Goal: Task Accomplishment & Management: Use online tool/utility

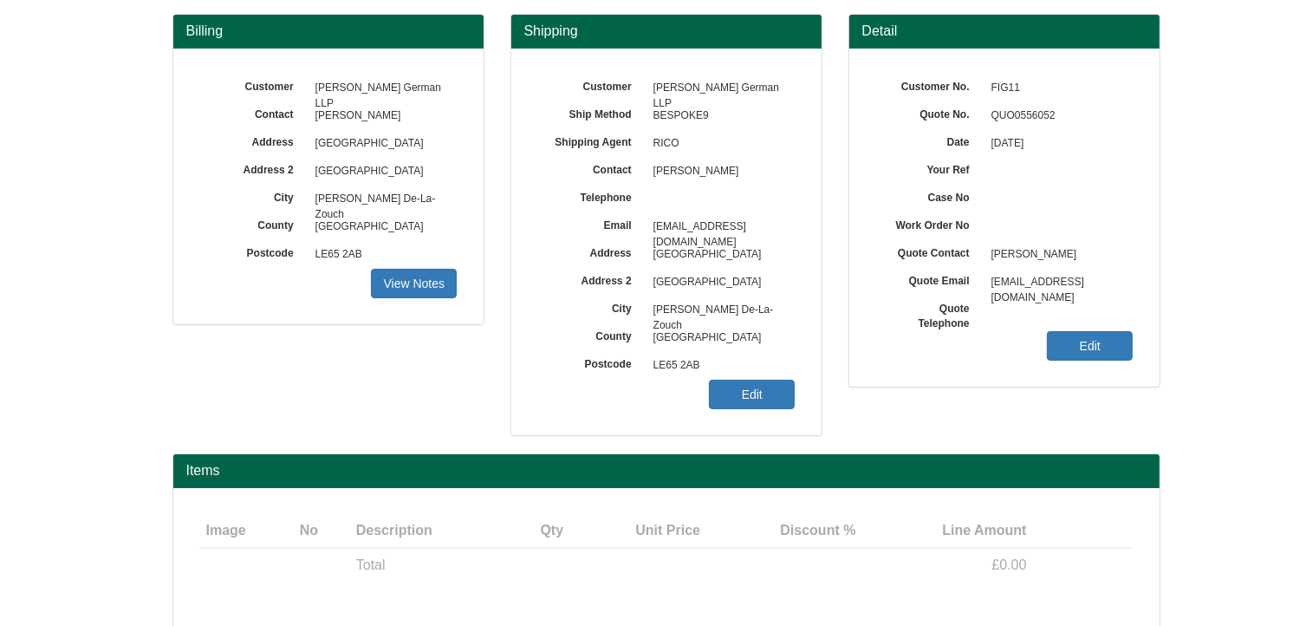
scroll to position [215, 0]
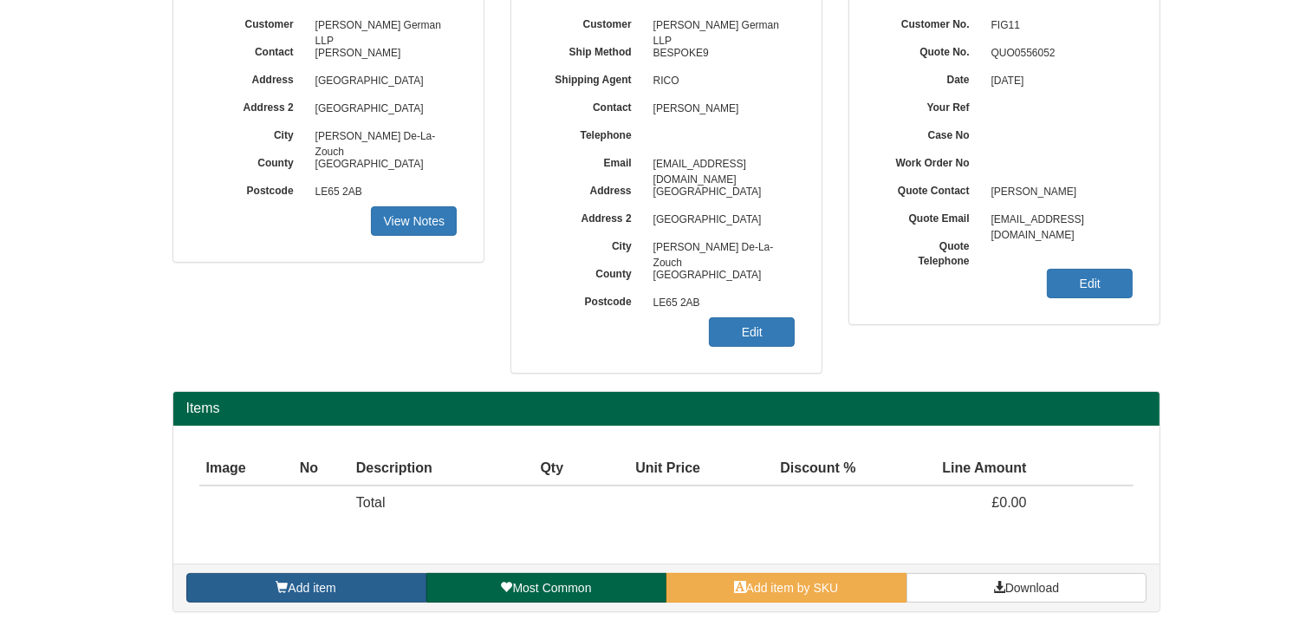
click at [385, 589] on link "Add item" at bounding box center [306, 587] width 240 height 29
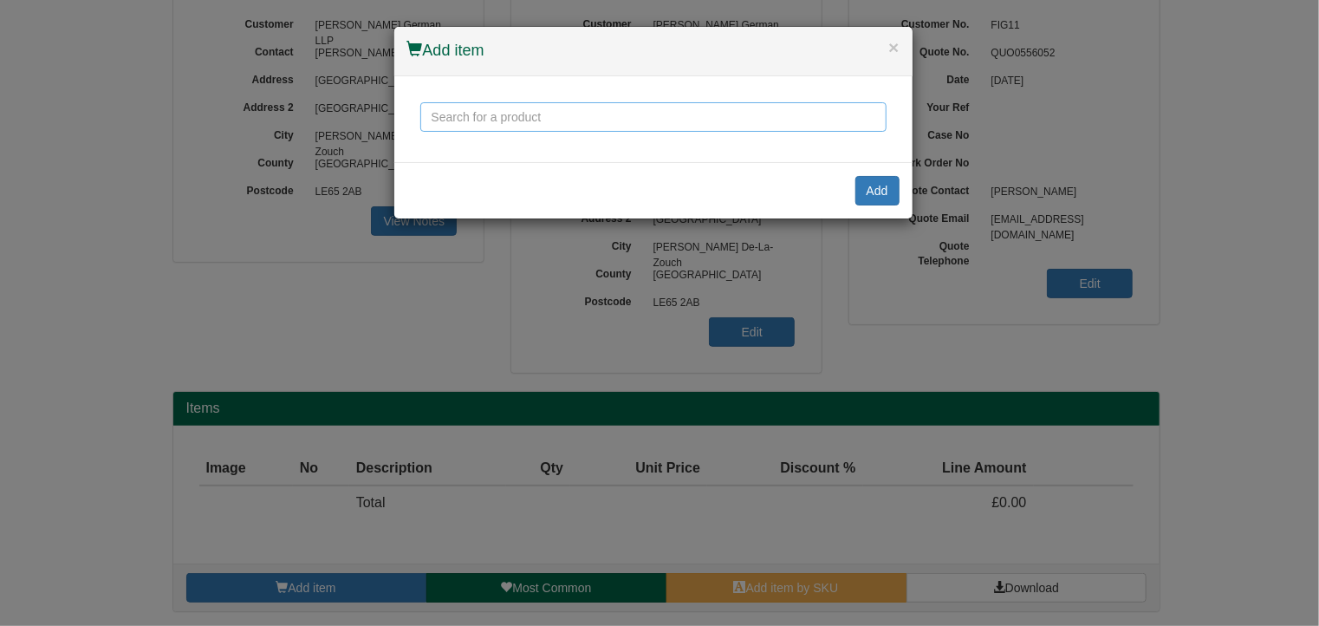
click at [512, 122] on input "text" at bounding box center [653, 116] width 466 height 29
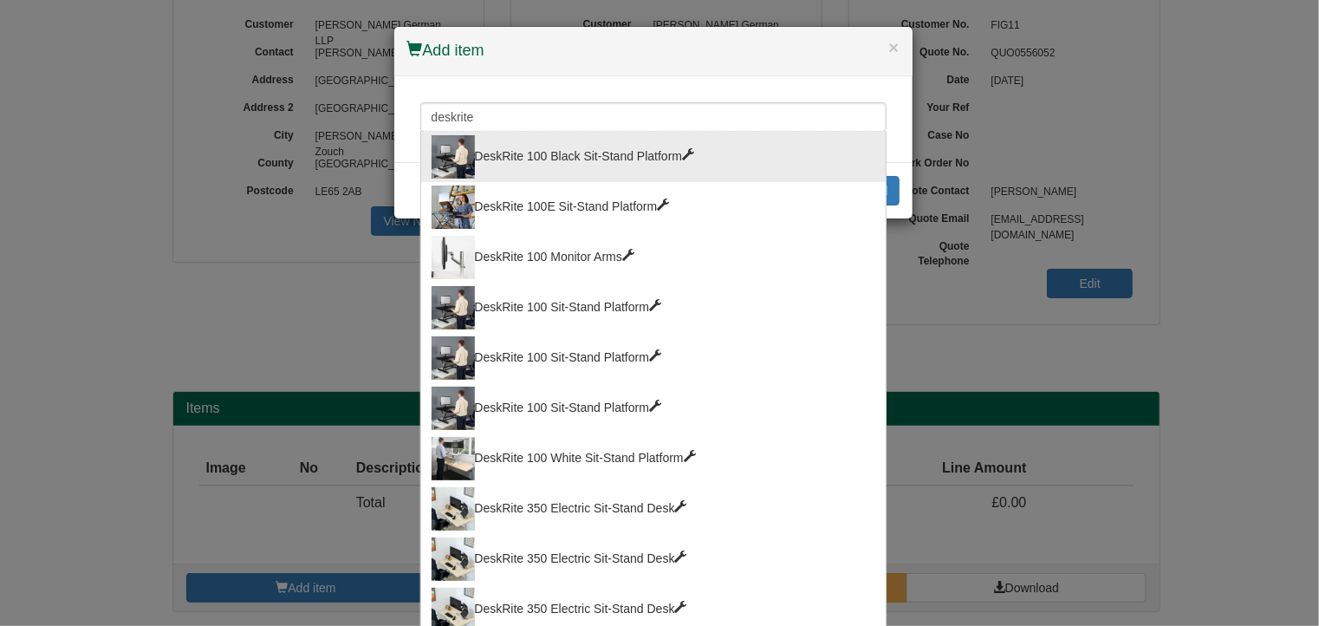
click at [555, 160] on div "DeskRite 100 Black Sit-Stand Platform" at bounding box center [654, 156] width 444 height 43
type input "DeskRite 100 Black Sit-Stand Platform"
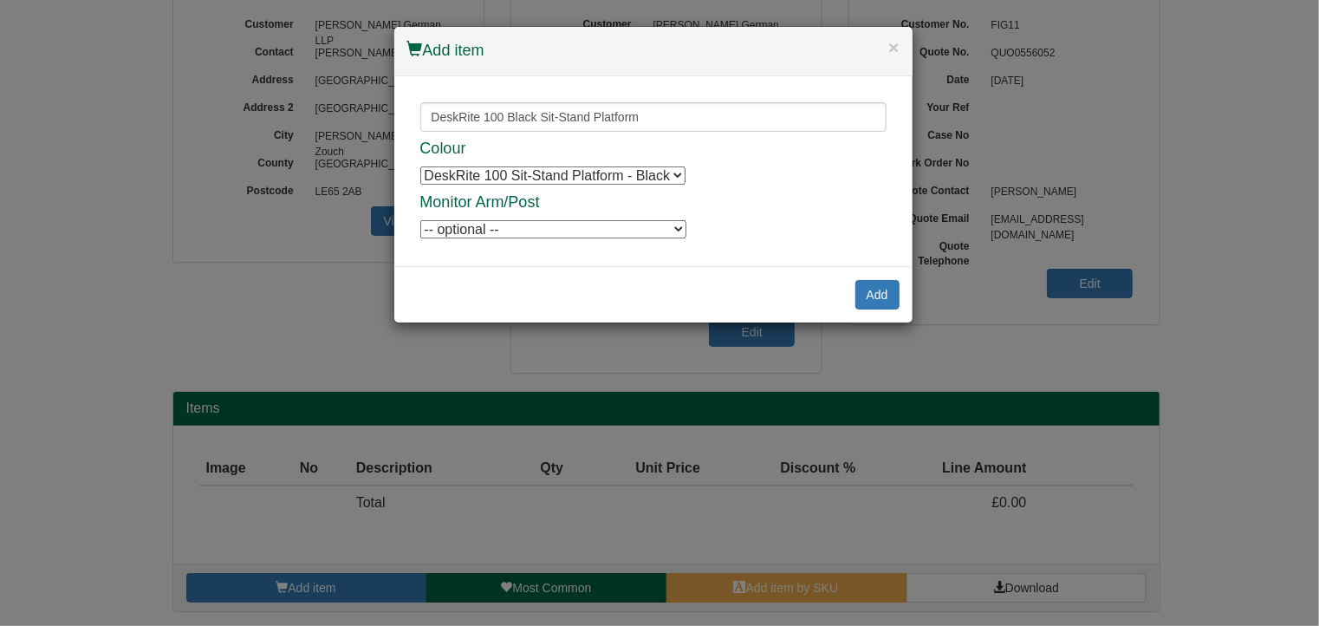
click at [675, 232] on select "-- optional -- DeskRite 100 Single Monitor Arm DeskRite 100 Single Monitor Arm …" at bounding box center [553, 229] width 266 height 18
select select "9820754"
click at [420, 220] on select "-- optional -- DeskRite 100 Single Monitor Arm DeskRite 100 Single Monitor Arm …" at bounding box center [553, 229] width 266 height 18
click at [888, 290] on button "Add" at bounding box center [877, 294] width 44 height 29
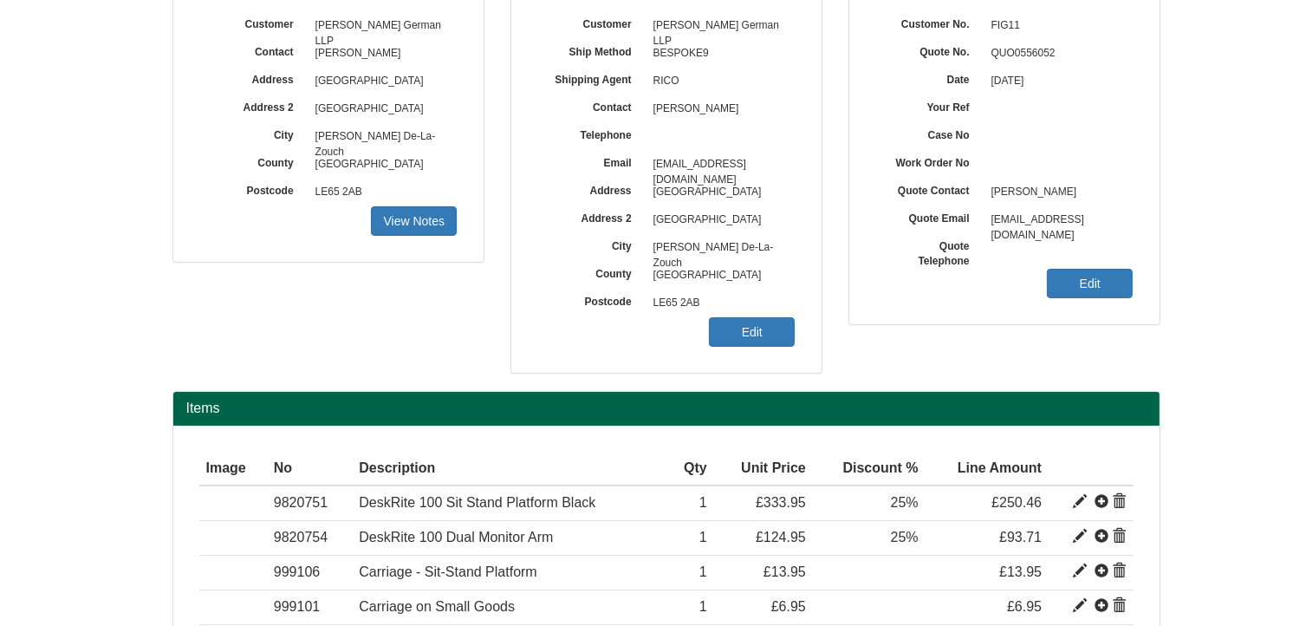
scroll to position [353, 0]
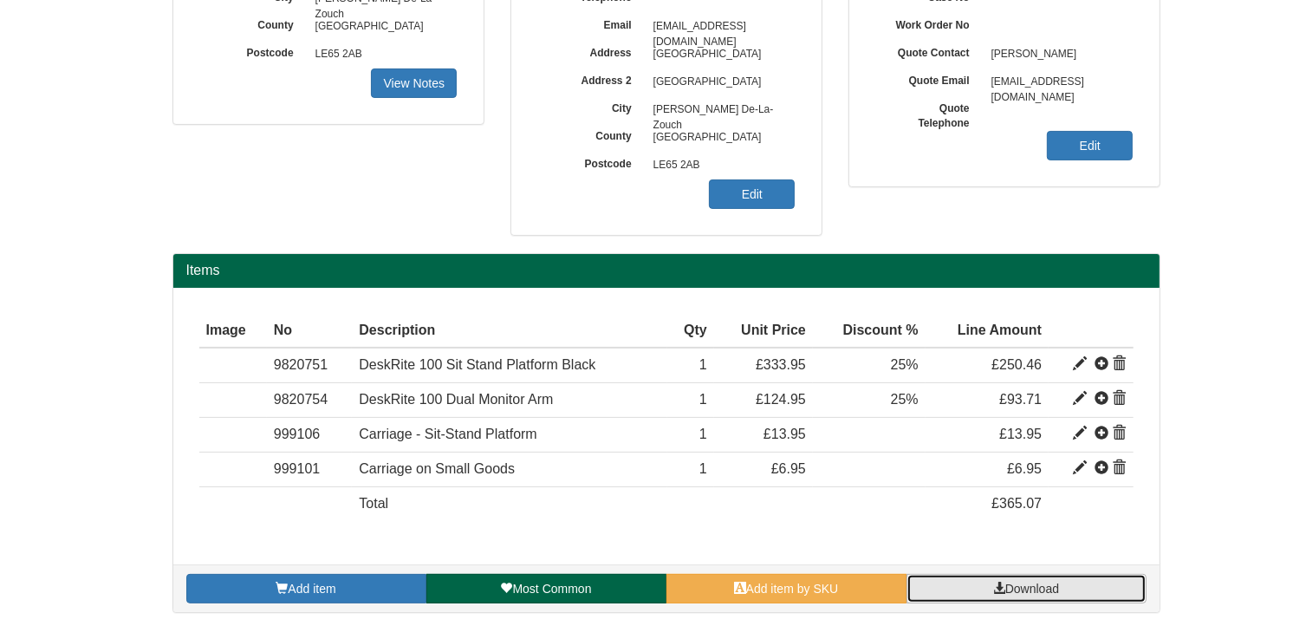
click at [1064, 580] on link "Download" at bounding box center [1026, 588] width 240 height 29
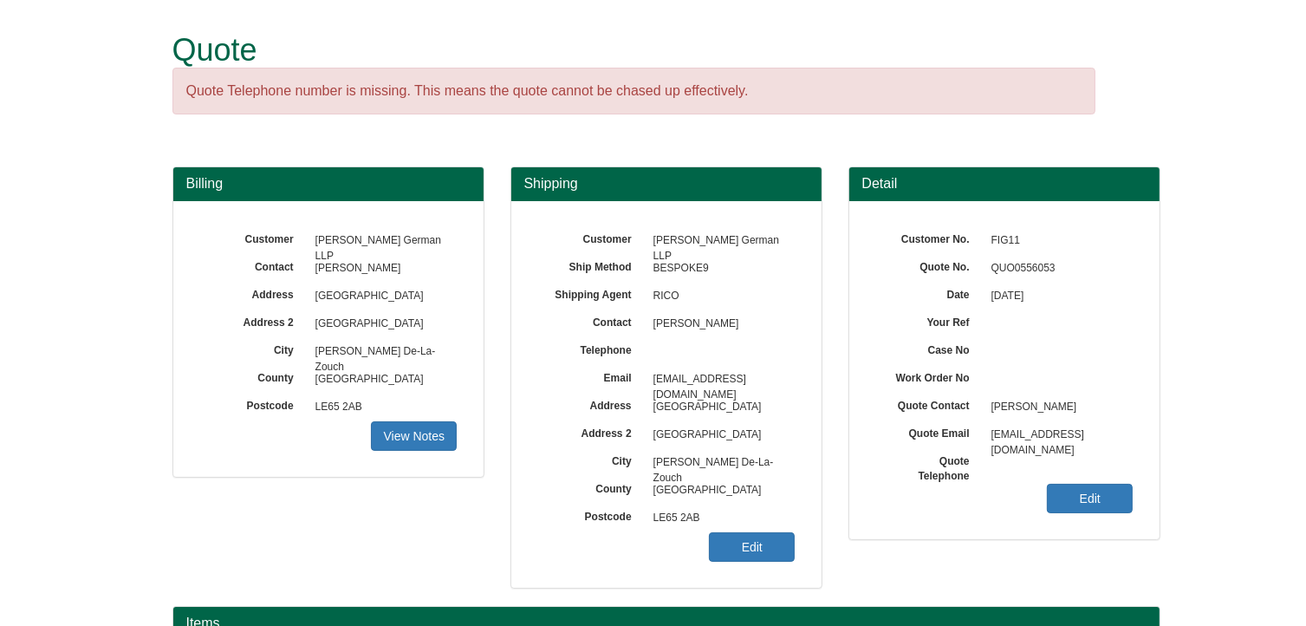
scroll to position [215, 0]
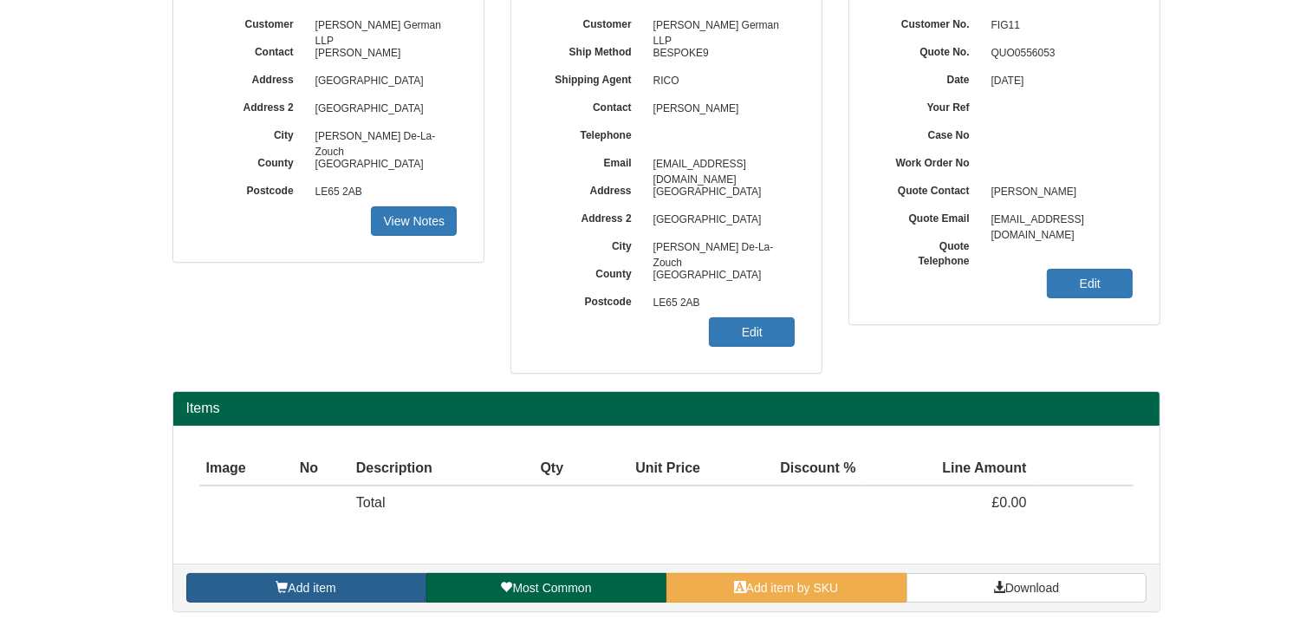
click at [353, 591] on link "Add item" at bounding box center [306, 587] width 240 height 29
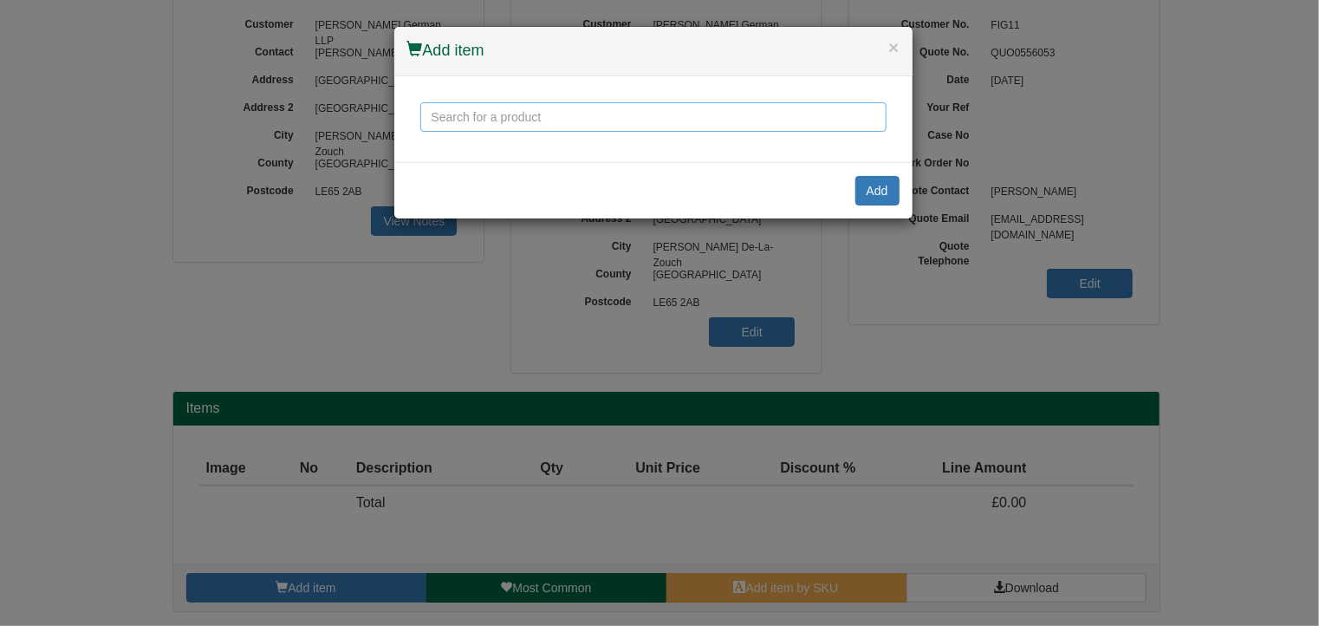
click at [444, 114] on input "text" at bounding box center [653, 116] width 466 height 29
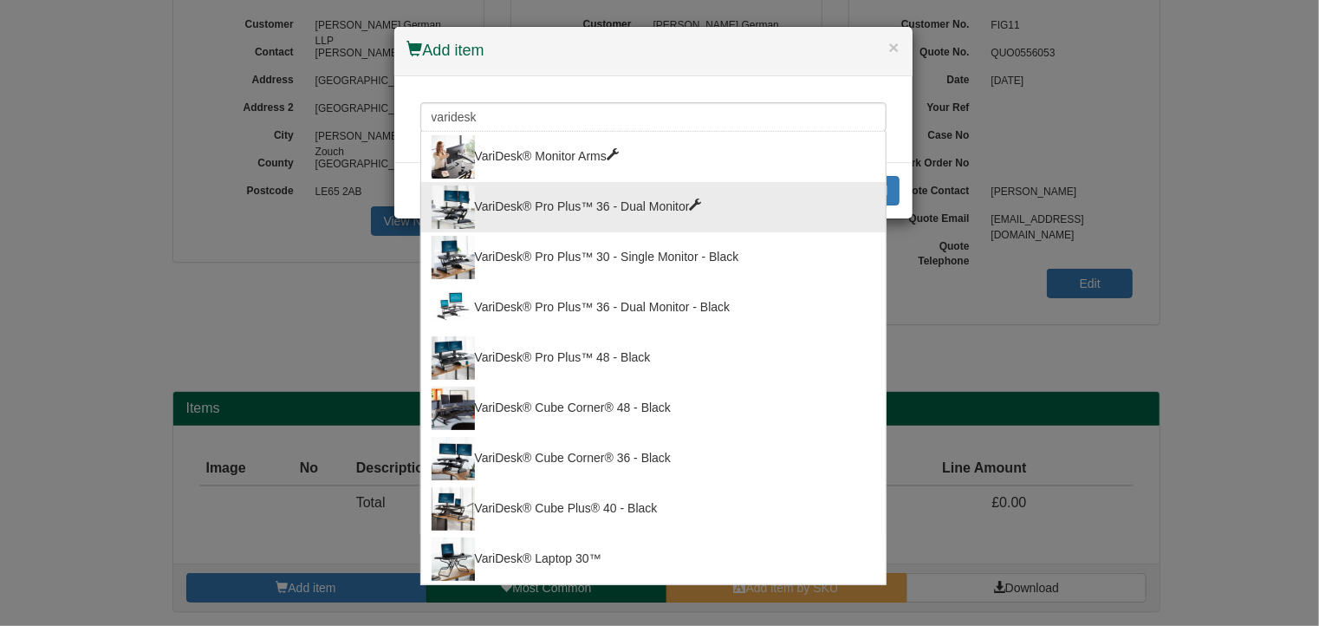
click at [576, 213] on div "VariDesk® Pro Plus™ 36 - Dual Monitor" at bounding box center [654, 206] width 444 height 43
type input "VariDesk® Pro Plus™ 36 - Dual Monitor"
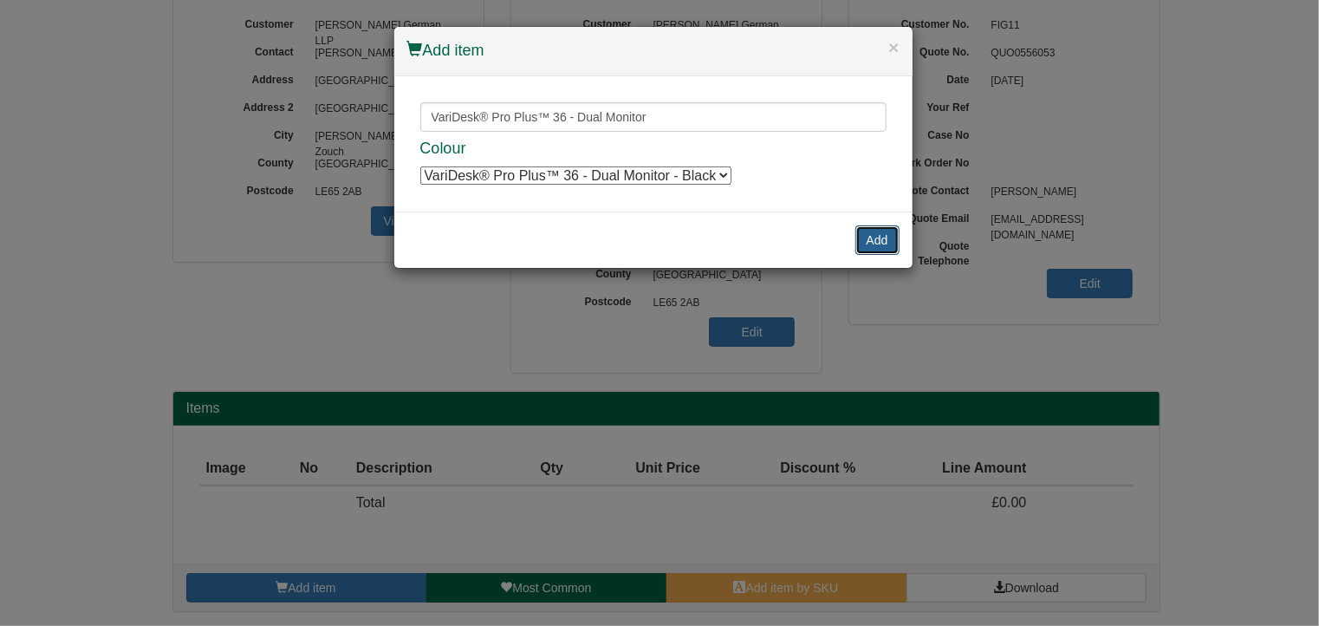
click at [877, 240] on button "Add" at bounding box center [877, 239] width 44 height 29
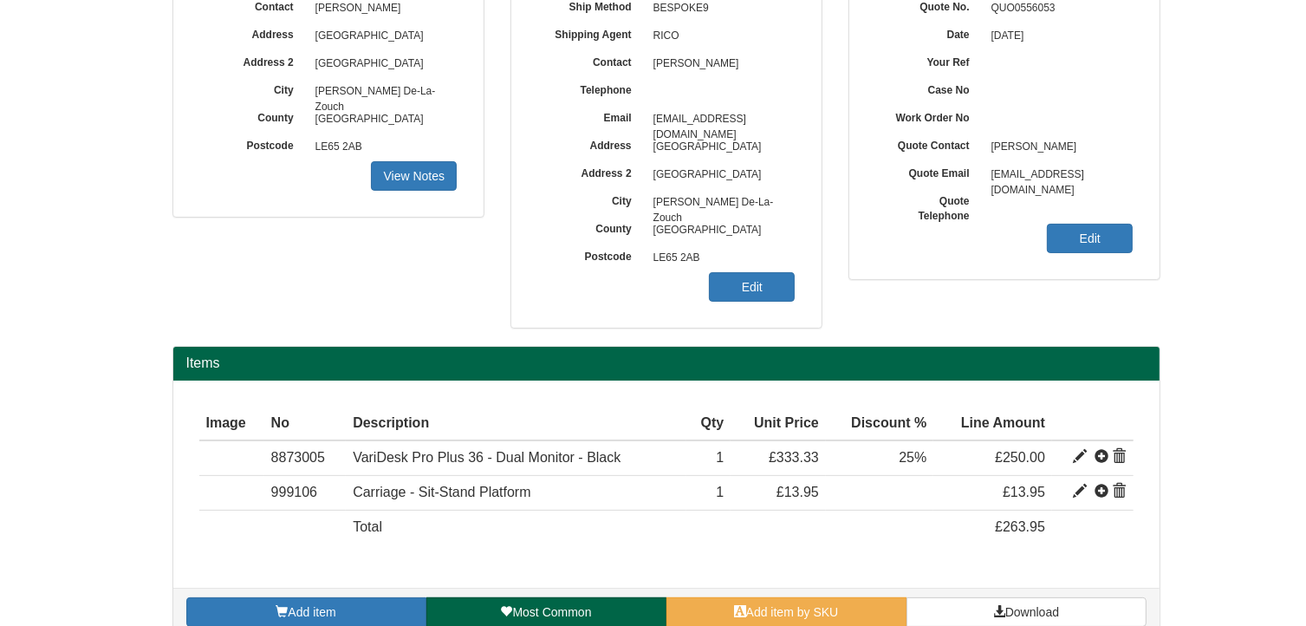
scroll to position [284, 0]
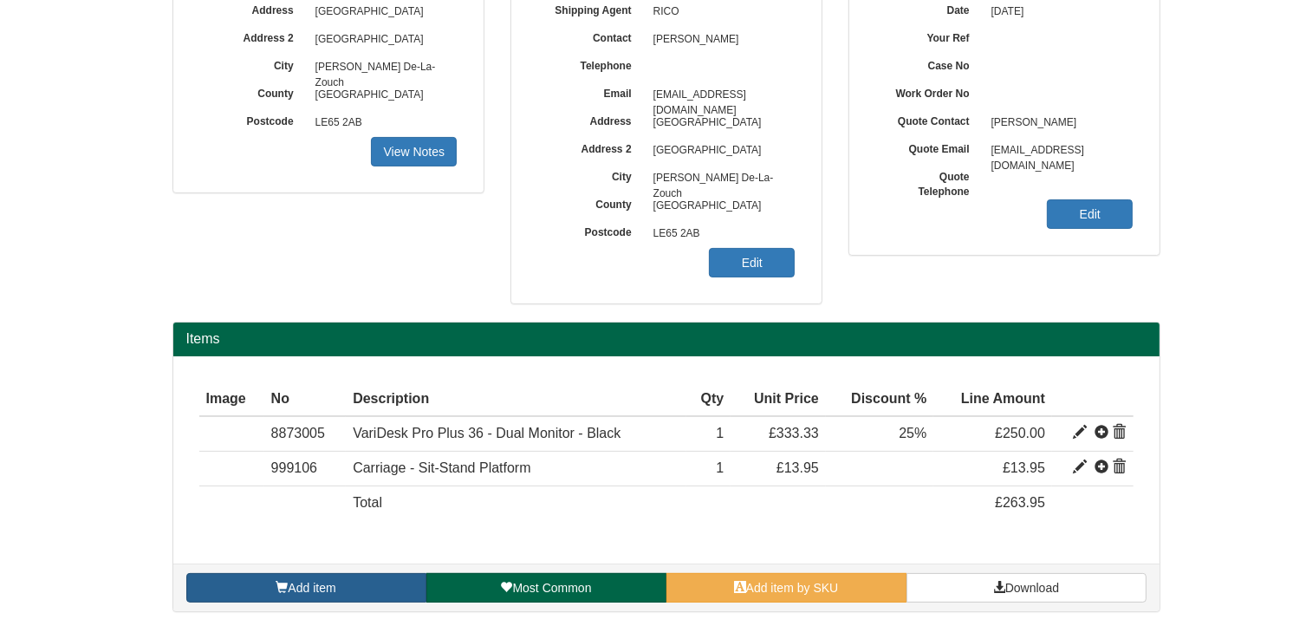
click at [343, 579] on link "Add item" at bounding box center [306, 587] width 240 height 29
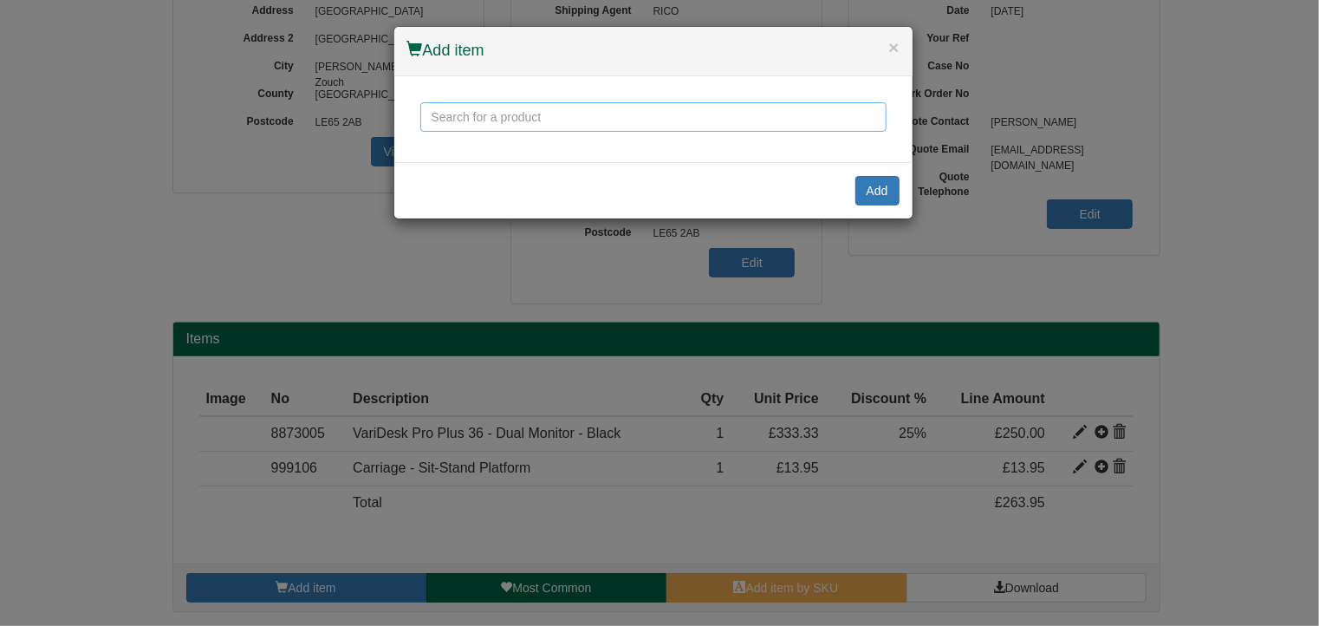
click at [461, 118] on input "text" at bounding box center [653, 116] width 466 height 29
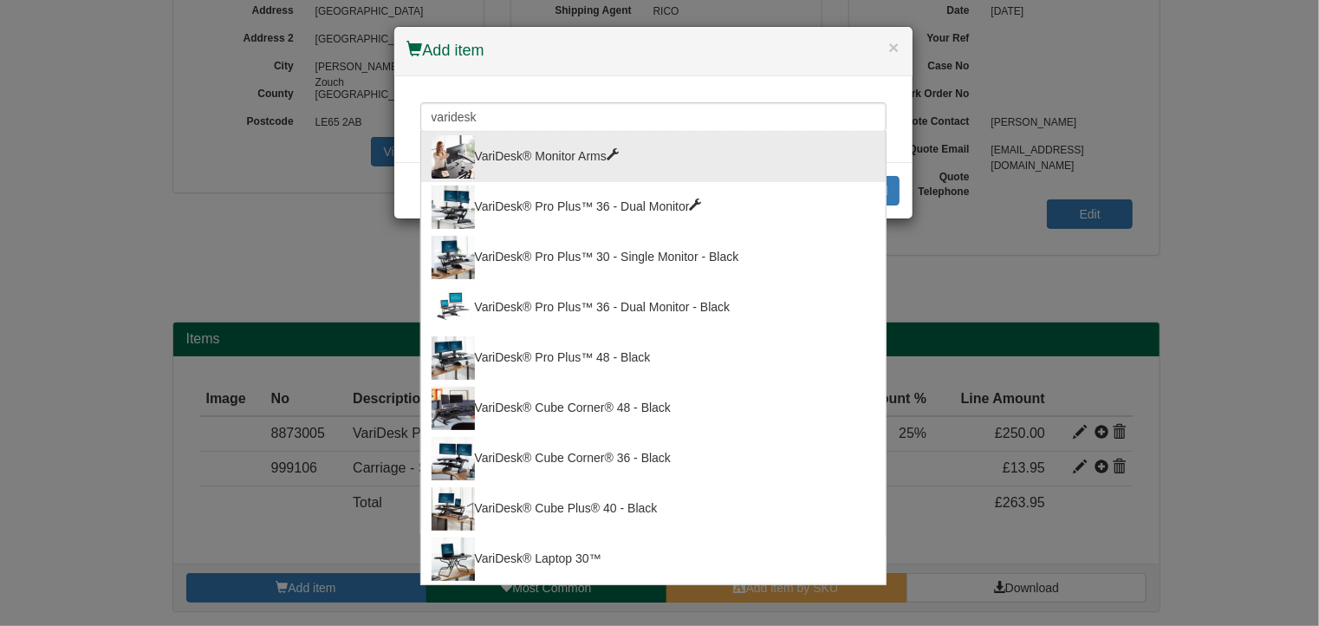
click at [602, 152] on div "VariDesk® Monitor Arms" at bounding box center [654, 156] width 444 height 43
type input "VariDesk® Monitor Arms"
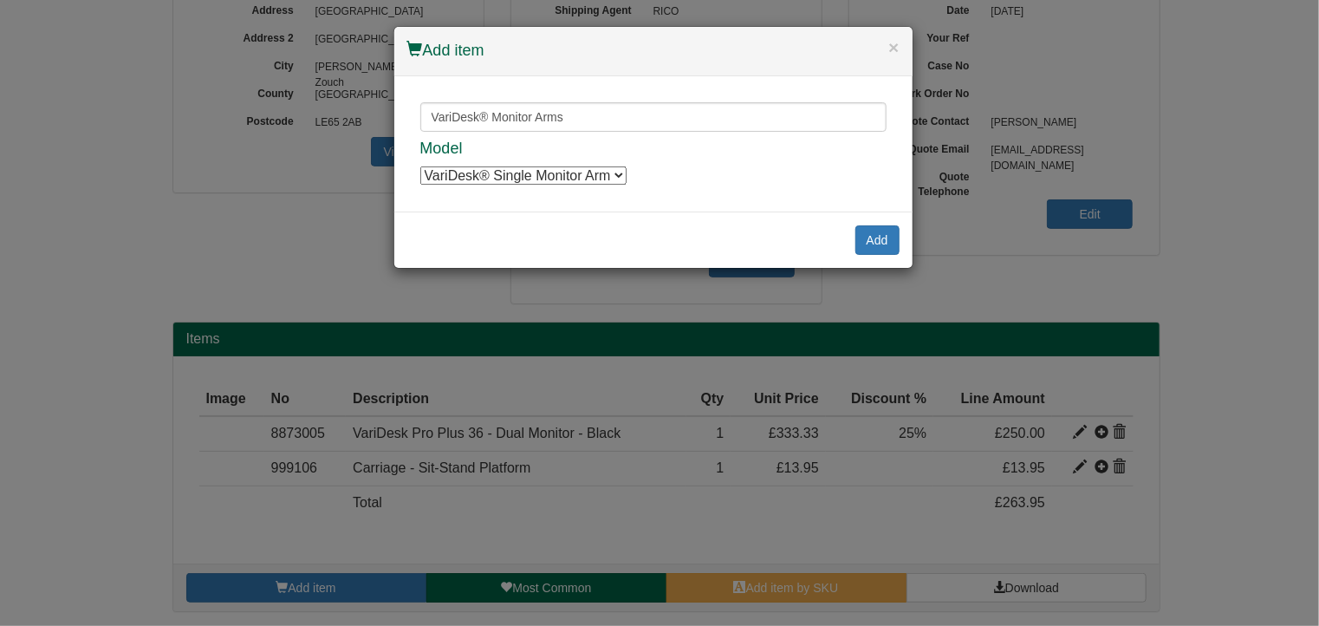
click at [602, 176] on select "VariDesk® Single Monitor Arm VariDesk® Single Monitor Arm VariDesk® Dual Monito…" at bounding box center [523, 175] width 206 height 18
select select "8873010"
click at [420, 166] on select "VariDesk® Single Monitor Arm VariDesk® Single Monitor Arm VariDesk® Dual Monito…" at bounding box center [523, 175] width 206 height 18
click at [877, 239] on button "Add" at bounding box center [877, 239] width 44 height 29
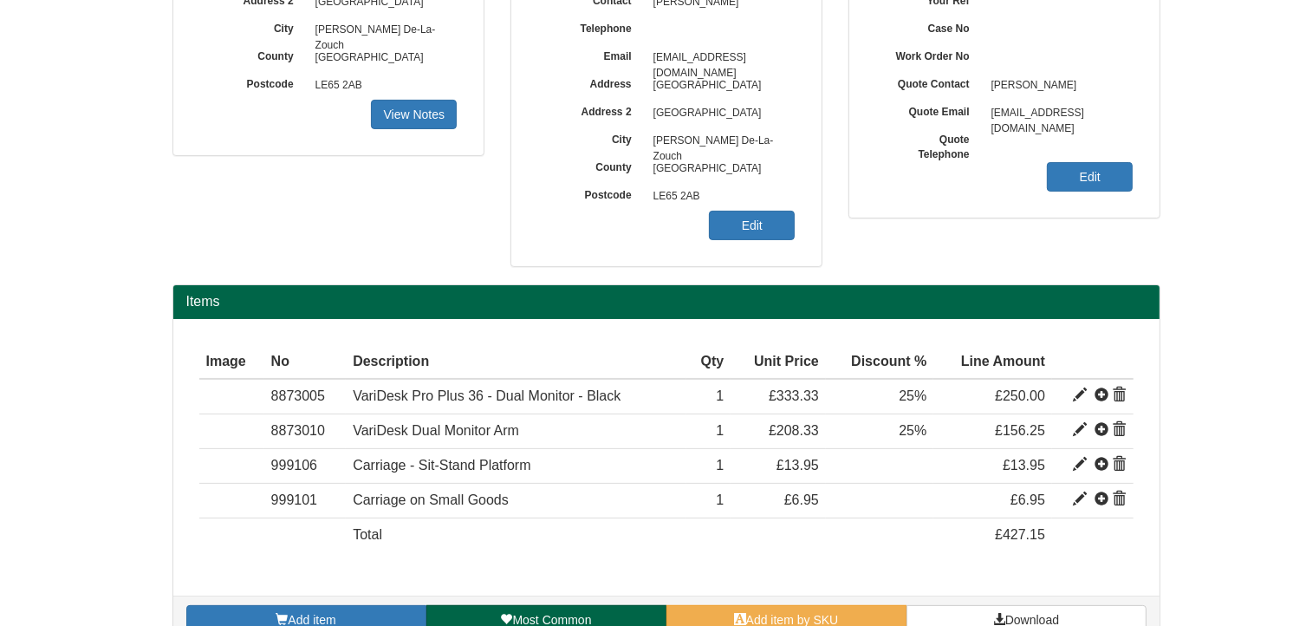
scroll to position [353, 0]
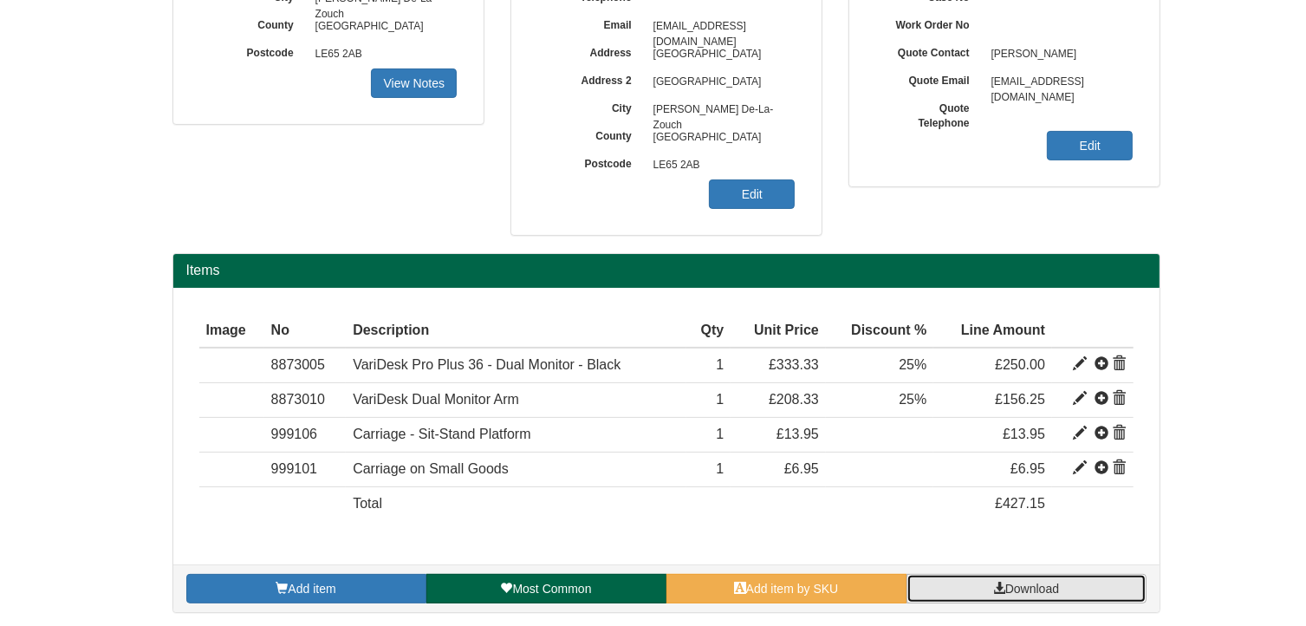
click at [1050, 588] on span "Download" at bounding box center [1032, 588] width 54 height 14
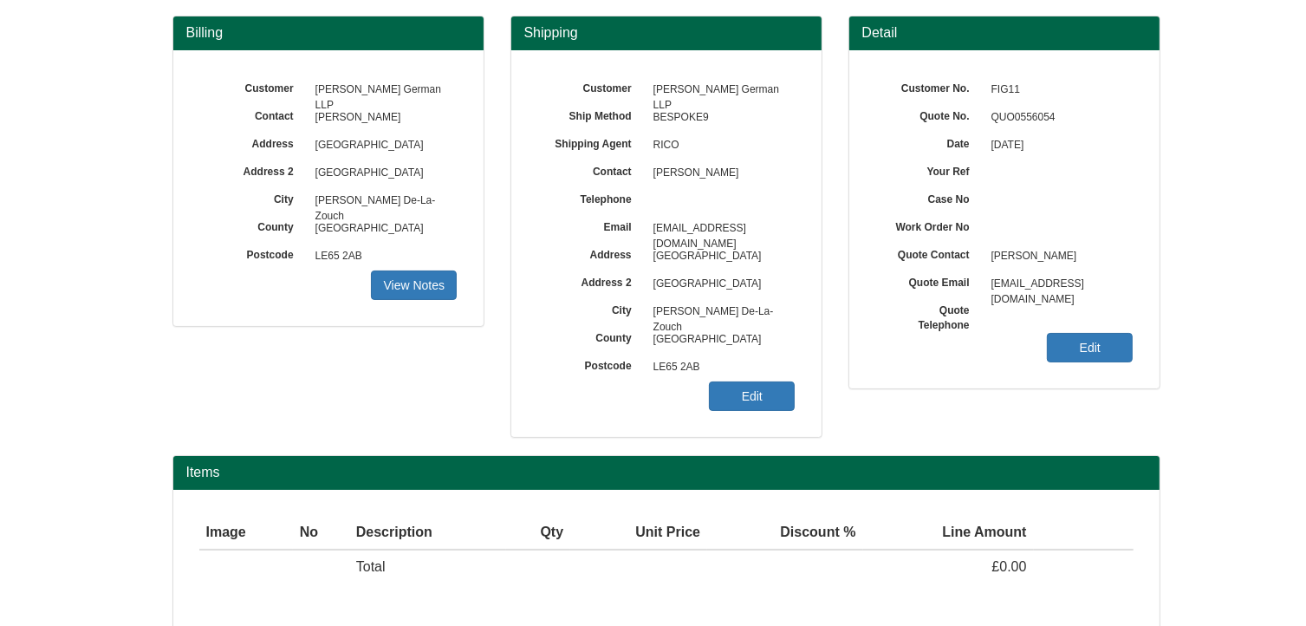
scroll to position [215, 0]
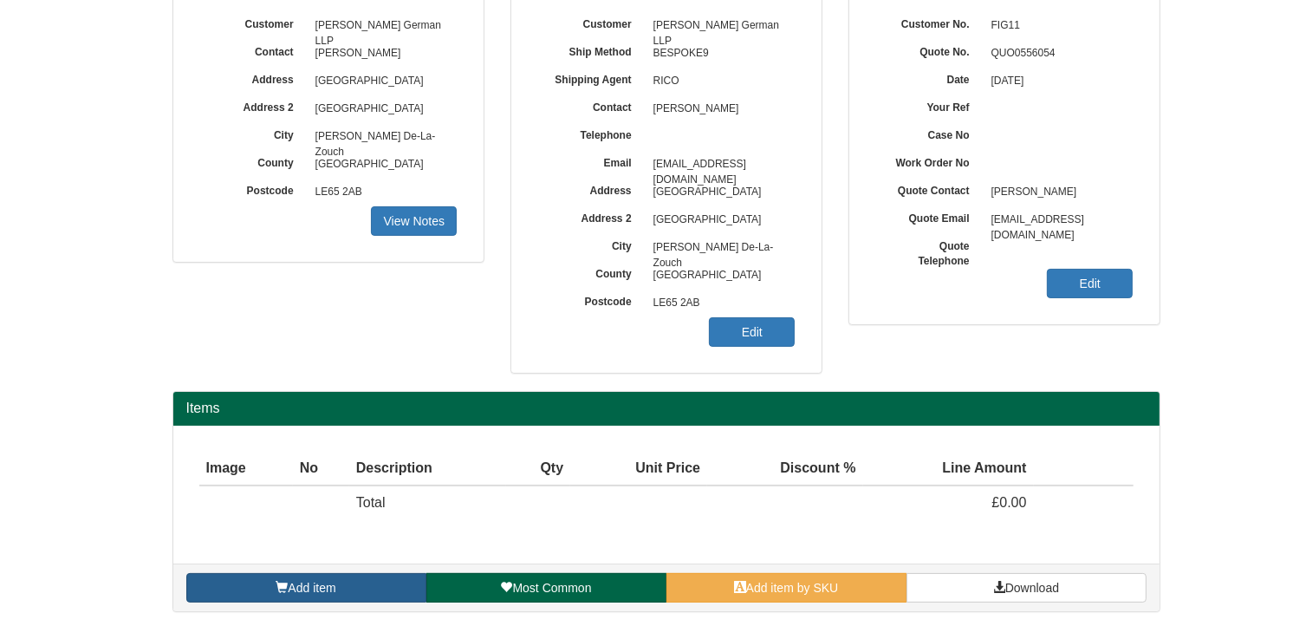
click at [365, 590] on link "Add item" at bounding box center [306, 587] width 240 height 29
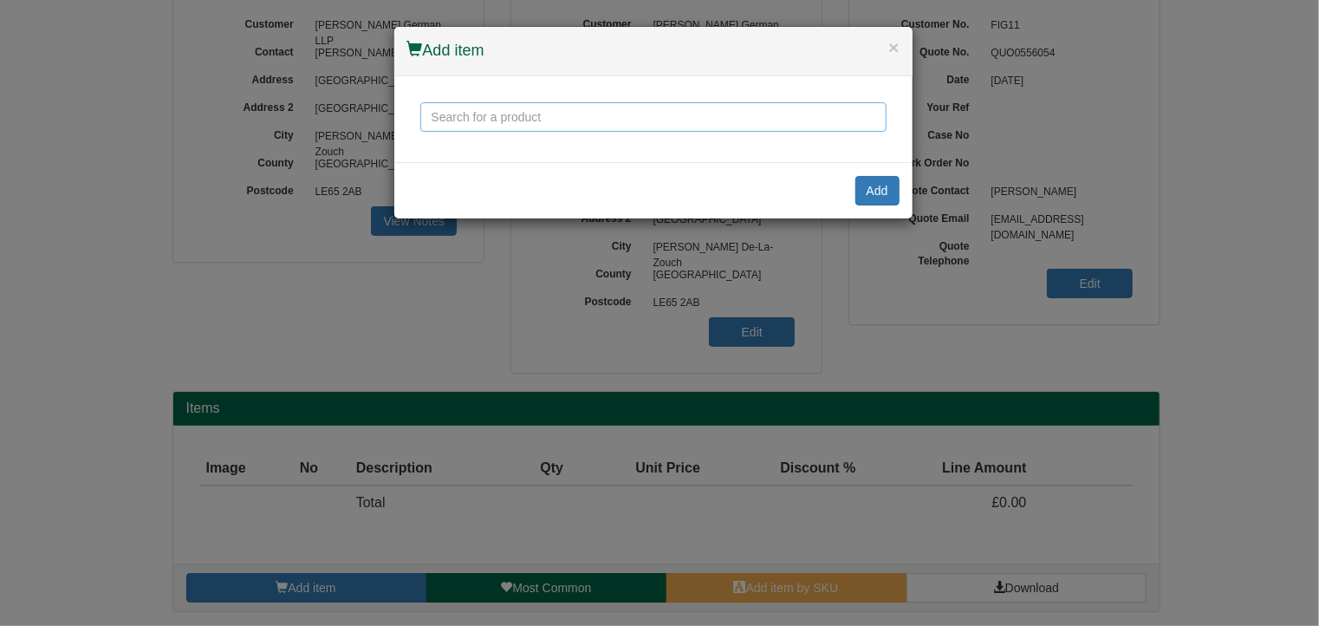
click at [522, 106] on input "text" at bounding box center [653, 116] width 466 height 29
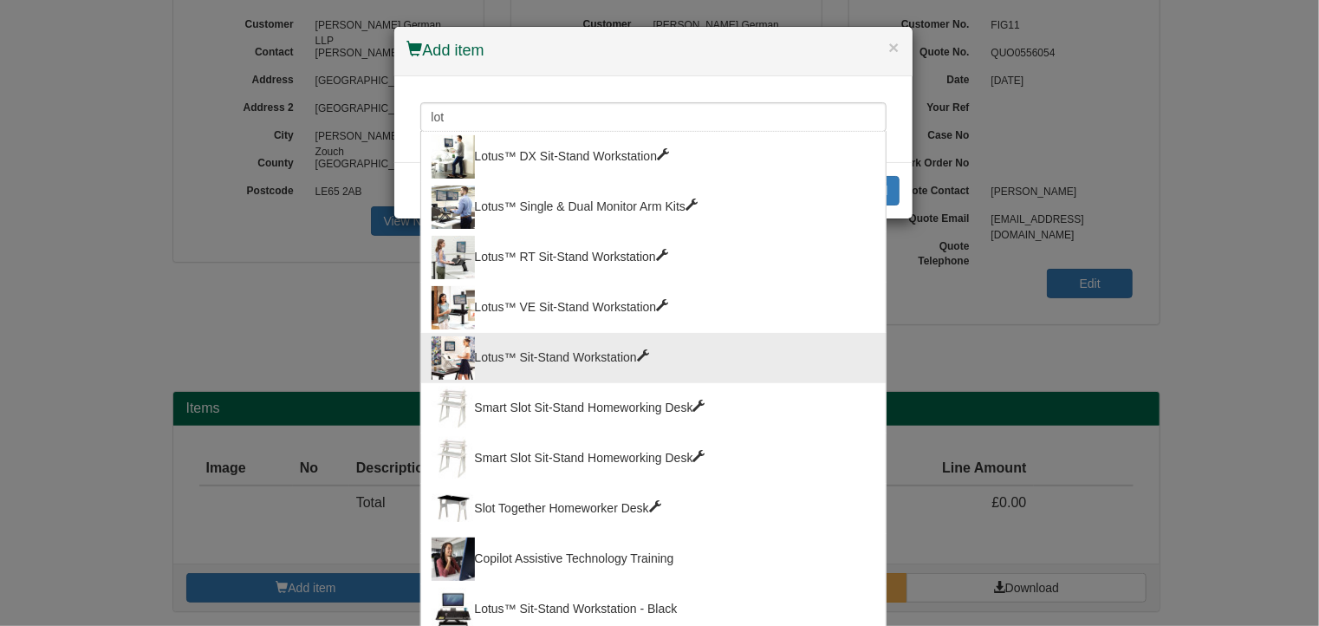
click at [565, 364] on div "Lotus™ Sit-Stand Workstation" at bounding box center [654, 357] width 444 height 43
type input "Lotus™ Sit-Stand Workstation"
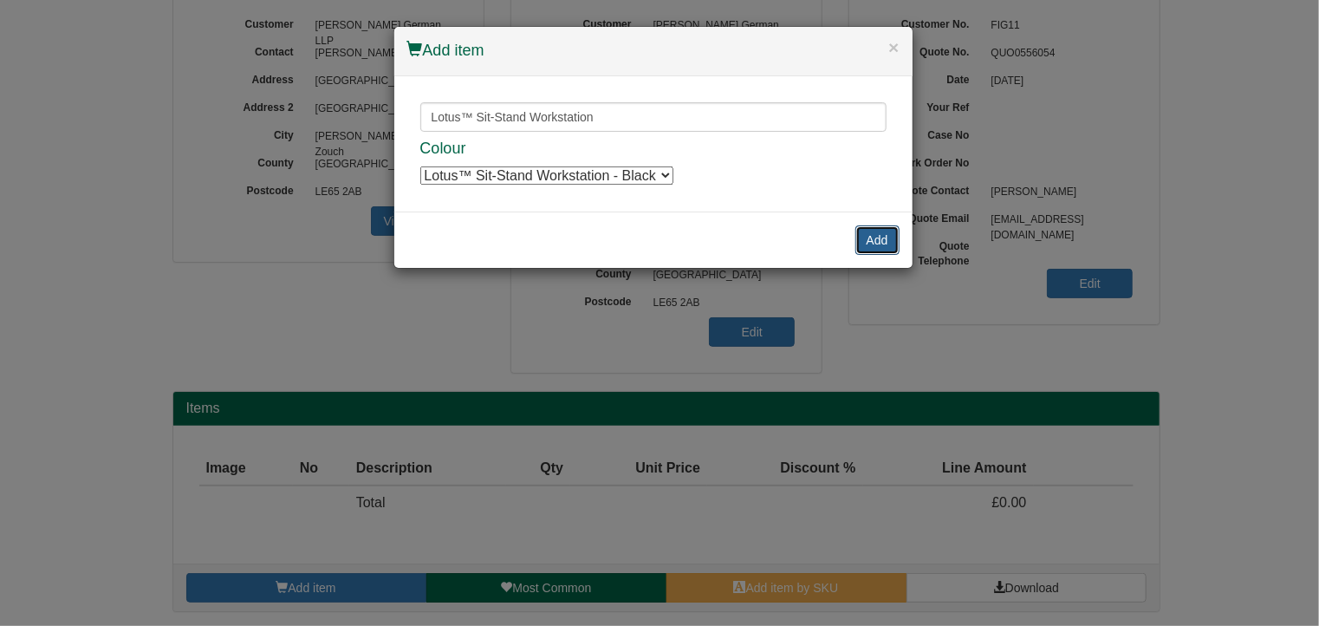
click at [882, 232] on button "Add" at bounding box center [877, 239] width 44 height 29
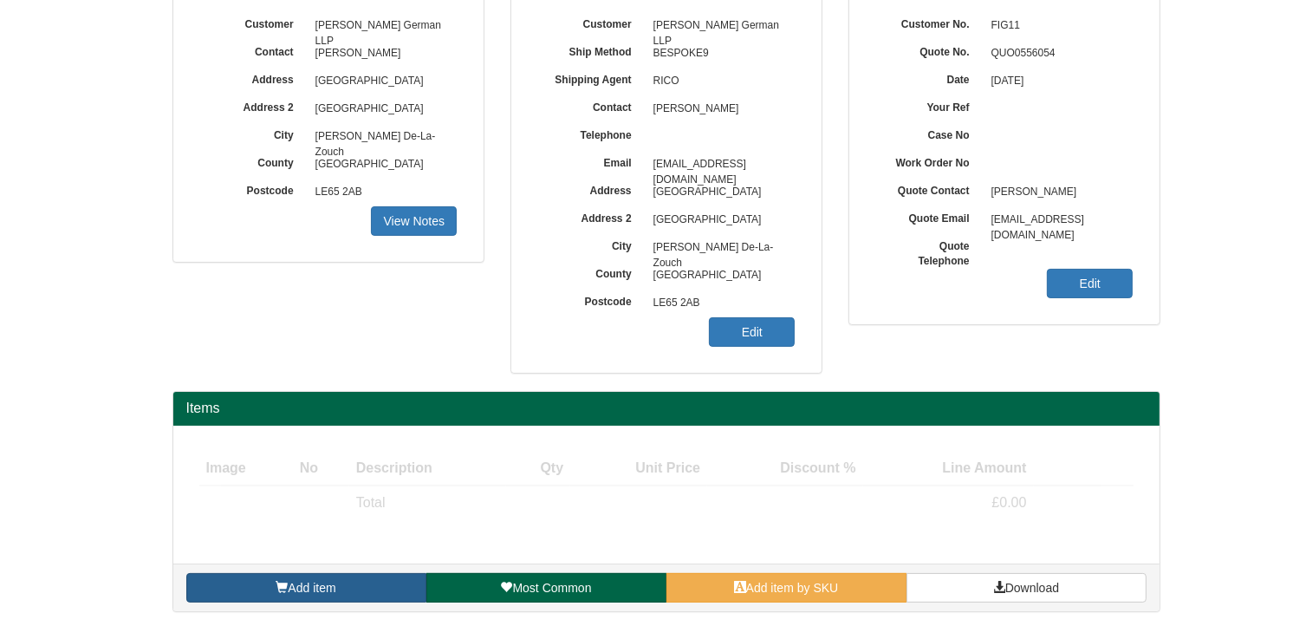
click at [302, 585] on span "Add item" at bounding box center [312, 588] width 48 height 14
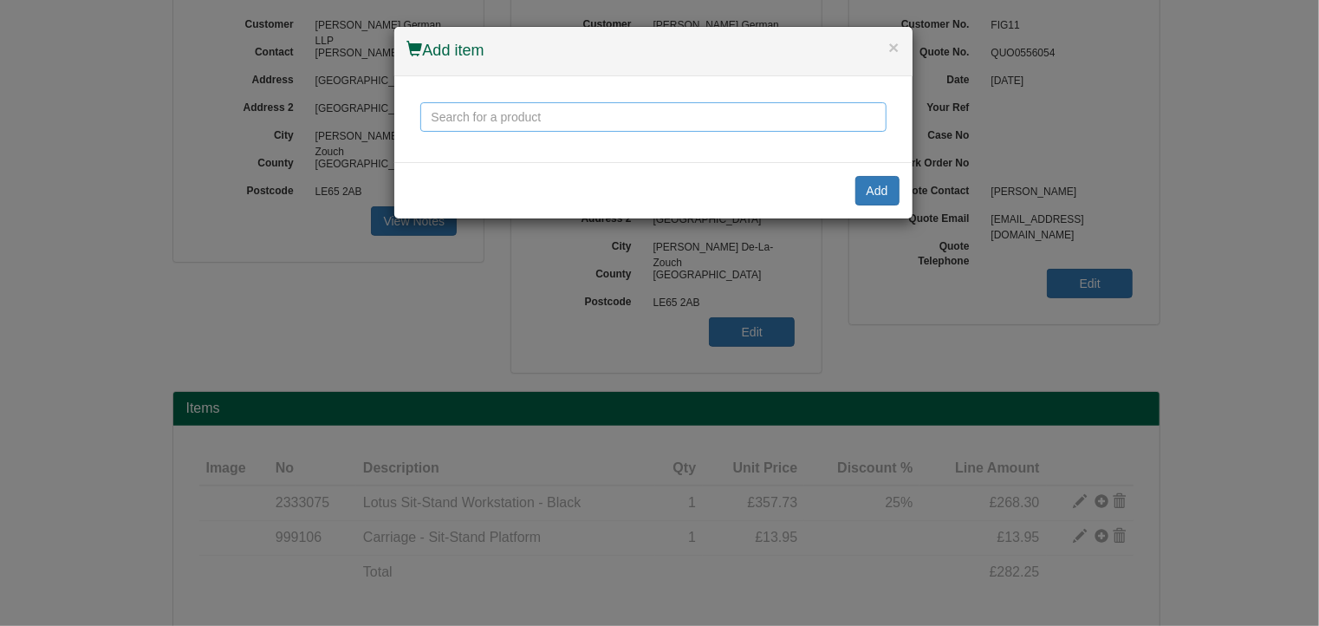
click at [471, 114] on input "text" at bounding box center [653, 116] width 466 height 29
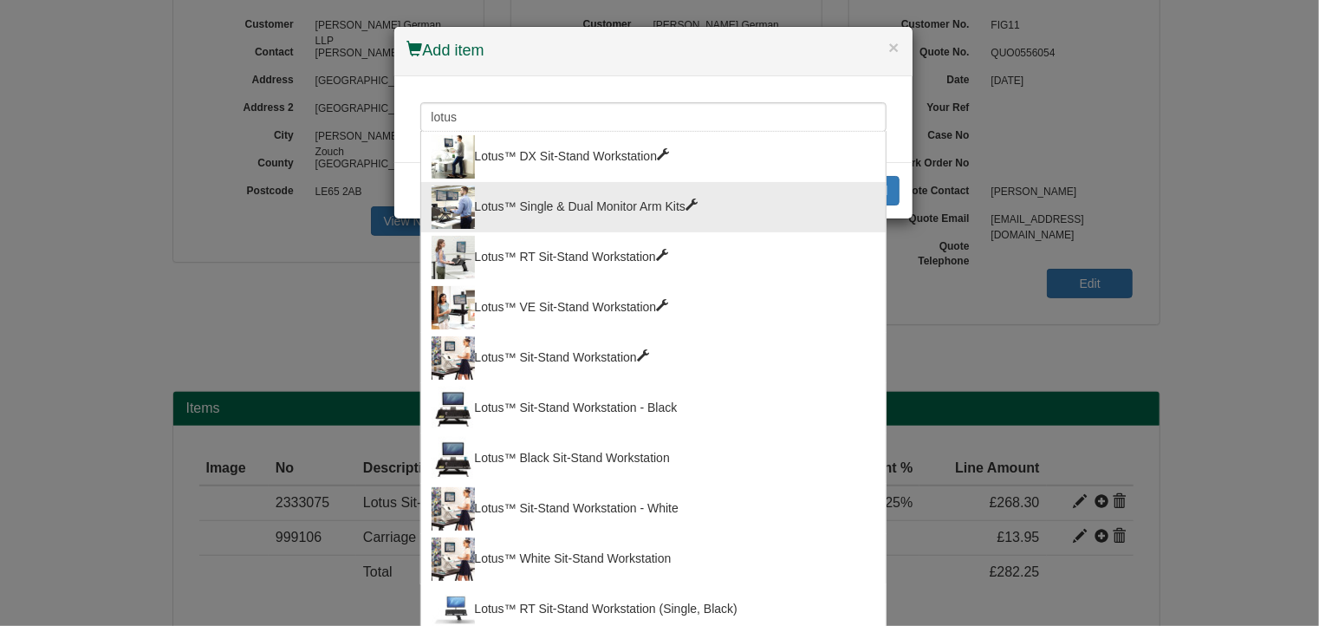
click at [626, 205] on div "Lotus™ Single & Dual Monitor Arm Kits" at bounding box center [654, 206] width 444 height 43
type input "Lotus™ Single & Dual Monitor Arm Kits"
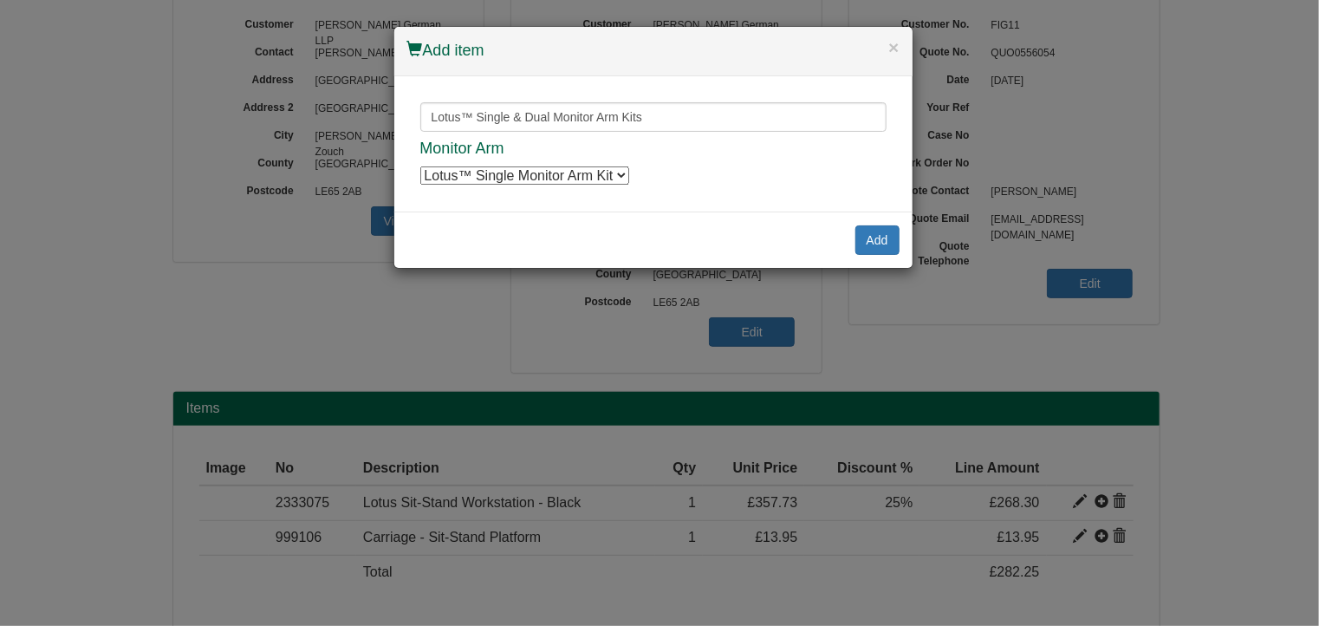
click at [616, 174] on select "Lotus™ Single Monitor Arm Kit Lotus™ Single Monitor Arm Kit Lotus™ Dual Monitor…" at bounding box center [524, 175] width 209 height 18
select select "2333078"
click at [420, 166] on select "Lotus™ Single Monitor Arm Kit Lotus™ Single Monitor Arm Kit Lotus™ Dual Monitor…" at bounding box center [524, 175] width 209 height 18
click at [885, 233] on button "Add" at bounding box center [877, 239] width 44 height 29
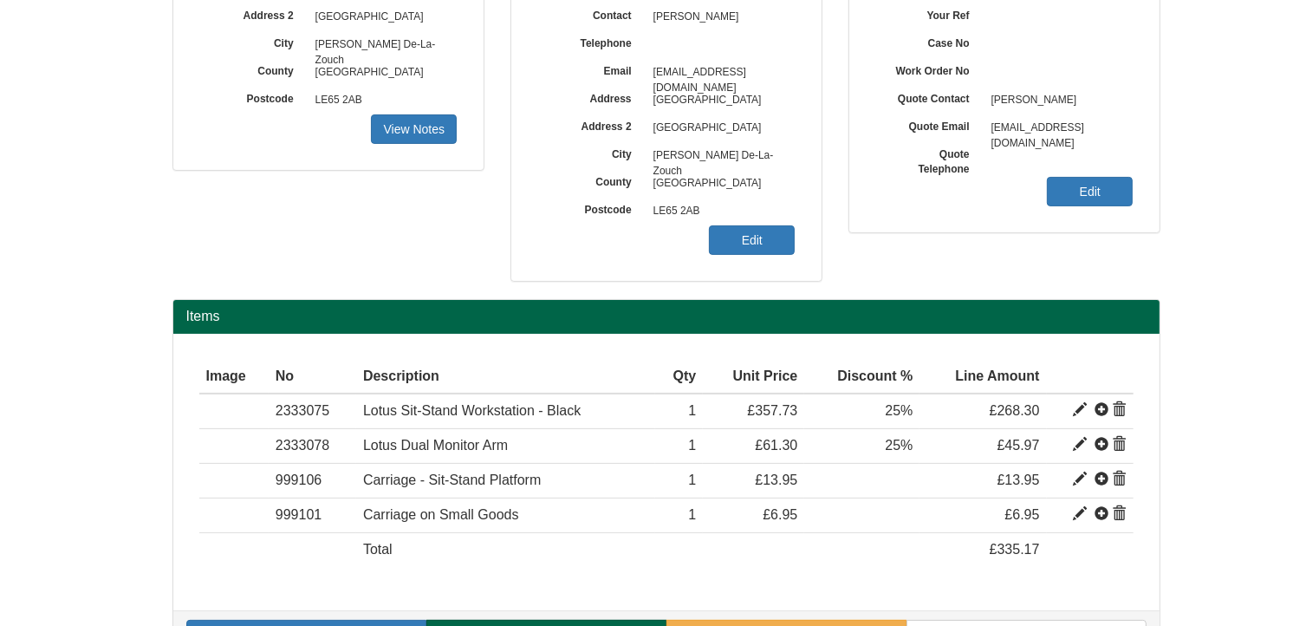
scroll to position [353, 0]
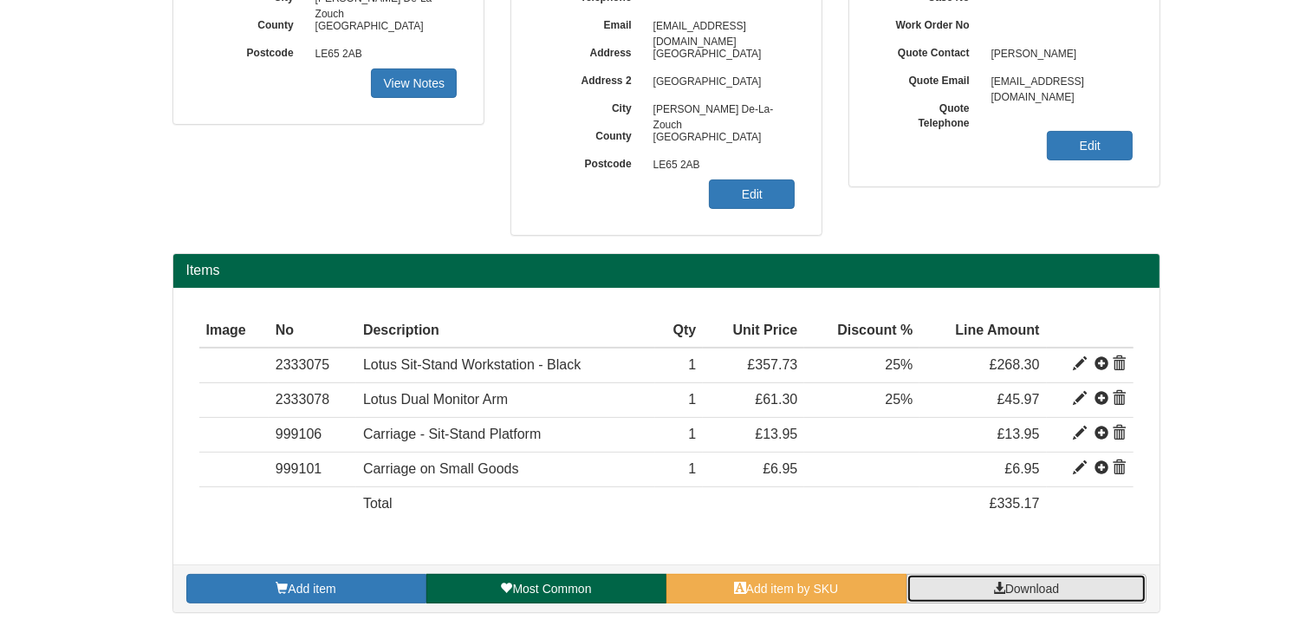
click at [1068, 590] on link "Download" at bounding box center [1026, 588] width 240 height 29
